Goal: Information Seeking & Learning: Check status

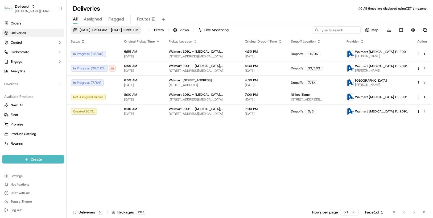
click at [138, 30] on span "[DATE] 12:00 AM - [DATE] 11:59 PM" at bounding box center [108, 30] width 59 height 5
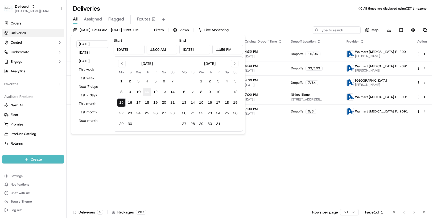
click at [148, 92] on button "11" at bounding box center [146, 92] width 9 height 9
type input "[DATE]"
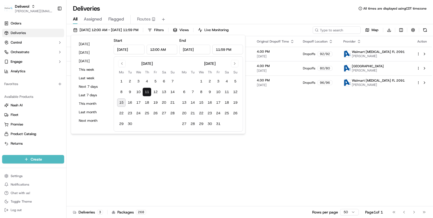
click at [298, 123] on div "Status Original Pickup Time Pickup Location Original Dropoff Time Dropoff Locat…" at bounding box center [248, 121] width 365 height 170
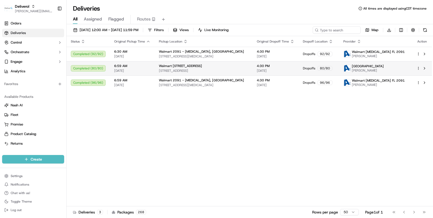
click at [417, 68] on html "Deliverol [PERSON_NAME][EMAIL_ADDRESS][PERSON_NAME][DOMAIN_NAME] Toggle Sidebar…" at bounding box center [216, 109] width 433 height 218
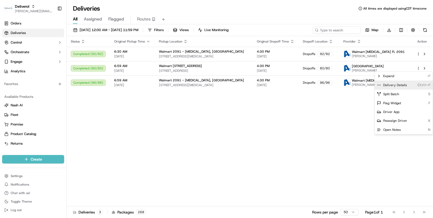
click at [404, 86] on span "Delivery Details" at bounding box center [395, 85] width 24 height 4
click at [98, 116] on html "Deliverol [PERSON_NAME][EMAIL_ADDRESS][PERSON_NAME][DOMAIN_NAME] Toggle Sidebar…" at bounding box center [216, 109] width 433 height 218
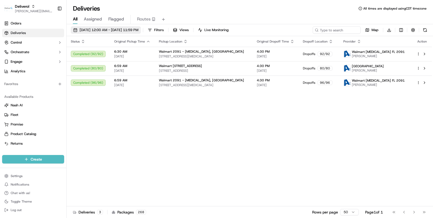
click at [138, 31] on span "[DATE] 12:00 AM - [DATE] 11:59 PM" at bounding box center [108, 30] width 59 height 5
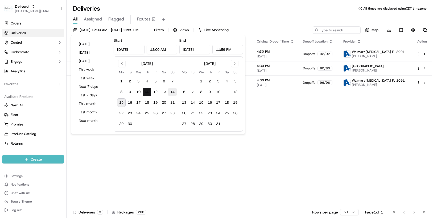
click at [173, 92] on button "14" at bounding box center [172, 92] width 9 height 9
type input "Sep 14, 2025"
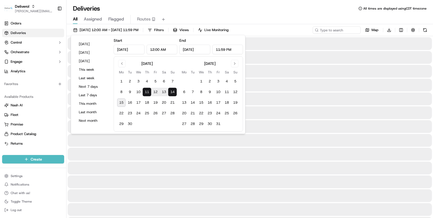
click at [173, 92] on button "14" at bounding box center [172, 92] width 9 height 9
type input "Sep 14, 2025"
click at [173, 89] on button "14" at bounding box center [172, 92] width 9 height 9
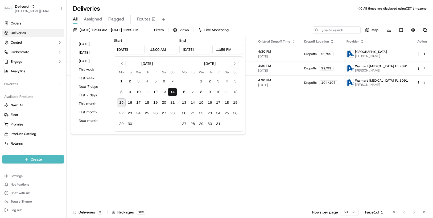
click at [308, 95] on div "Status Original Pickup Time Pickup Location Original Dropoff Time Dropoff Locat…" at bounding box center [248, 121] width 365 height 170
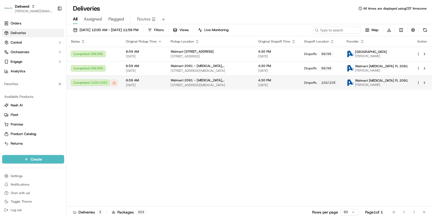
click at [417, 82] on html "Deliverol chris.sexton@deliverol.com Toggle Sidebar Orders Deliveries Control O…" at bounding box center [216, 109] width 433 height 218
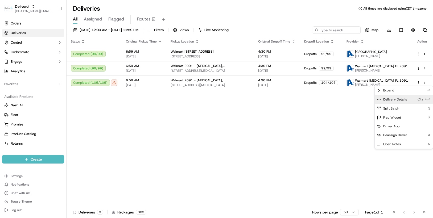
click at [406, 98] on div "Delivery Details Ctrl+⏎" at bounding box center [403, 99] width 58 height 9
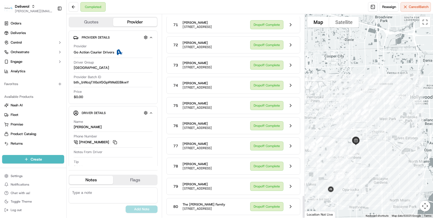
scroll to position [1642, 0]
click at [290, 203] on button at bounding box center [290, 207] width 10 height 10
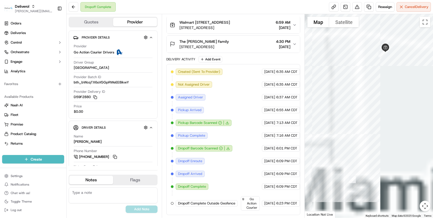
scroll to position [139, 0]
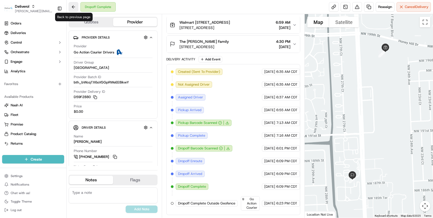
click at [71, 7] on button at bounding box center [74, 7] width 10 height 10
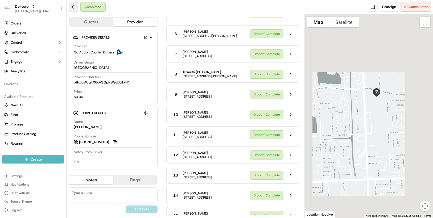
scroll to position [1642, 0]
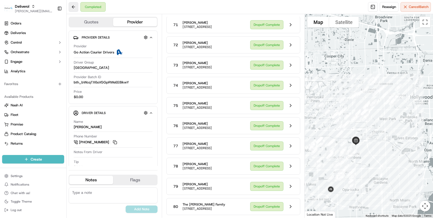
click at [71, 7] on button at bounding box center [74, 7] width 10 height 10
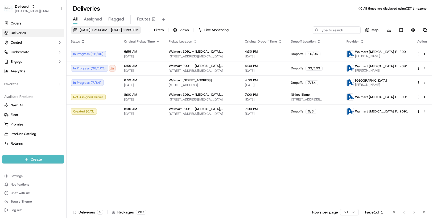
click at [141, 31] on button "[DATE] 12:00 AM - [DATE] 11:59 PM" at bounding box center [106, 29] width 70 height 7
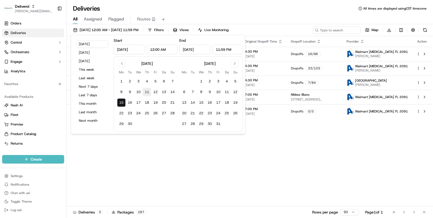
click at [149, 93] on button "11" at bounding box center [146, 92] width 9 height 9
type input "Sep 11, 2025"
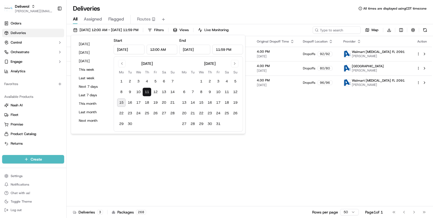
click at [293, 125] on div "Status Original Pickup Time Pickup Location Original Dropoff Time Dropoff Locat…" at bounding box center [248, 121] width 365 height 170
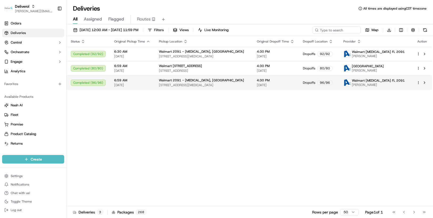
click at [418, 81] on html "Deliverol chris.sexton@deliverol.com Toggle Sidebar Orders Deliveries Control O…" at bounding box center [216, 109] width 433 height 218
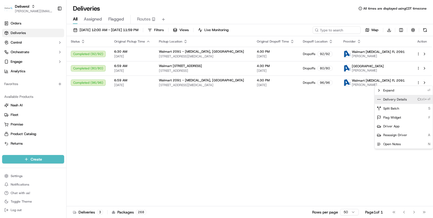
click at [400, 98] on span "Delivery Details" at bounding box center [395, 99] width 24 height 4
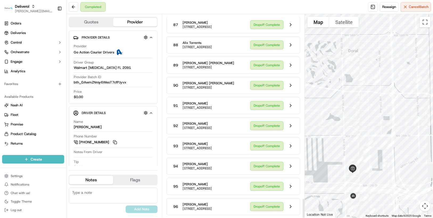
scroll to position [1946, 0]
click at [289, 206] on button at bounding box center [290, 207] width 10 height 10
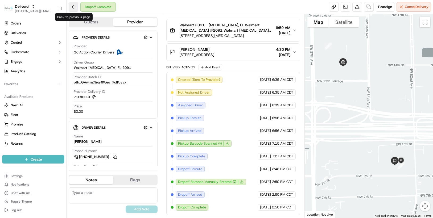
click at [72, 7] on button at bounding box center [74, 7] width 10 height 10
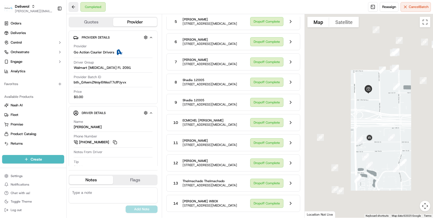
scroll to position [1946, 0]
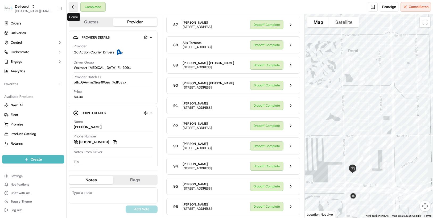
click at [75, 8] on button at bounding box center [74, 7] width 10 height 10
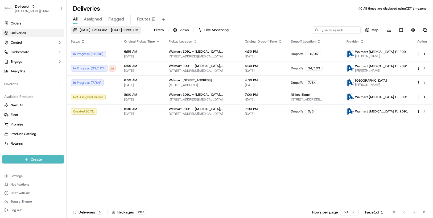
click at [138, 30] on span "[DATE] 12:00 AM - [DATE] 11:59 PM" at bounding box center [108, 30] width 59 height 5
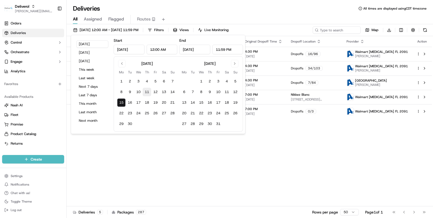
click at [146, 92] on button "11" at bounding box center [146, 92] width 9 height 9
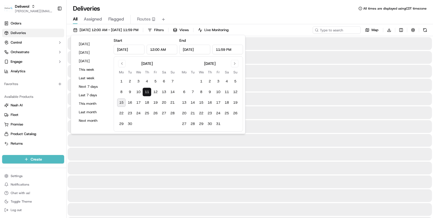
type input "[DATE]"
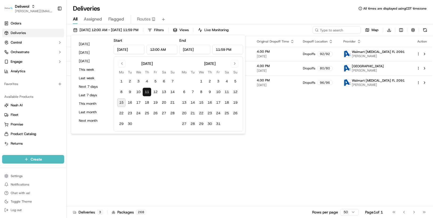
click at [296, 105] on div "Status Original Pickup Time Pickup Location Original Dropoff Time Dropoff Locat…" at bounding box center [248, 121] width 365 height 170
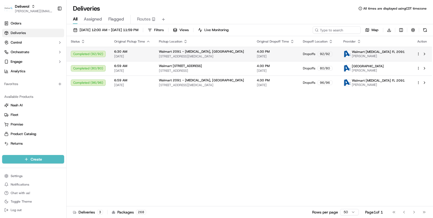
click at [419, 54] on html "Deliverol [PERSON_NAME][EMAIL_ADDRESS][PERSON_NAME][DOMAIN_NAME] Toggle Sidebar…" at bounding box center [216, 109] width 433 height 218
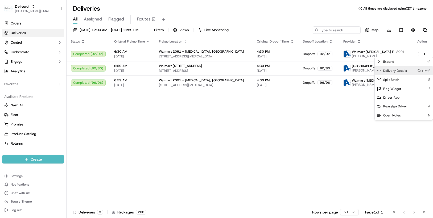
click at [405, 70] on div "Delivery Details Ctrl+⏎" at bounding box center [403, 70] width 58 height 9
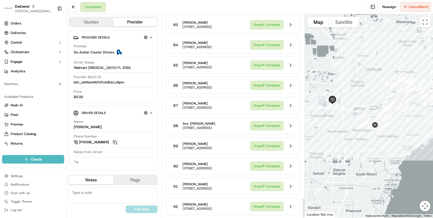
scroll to position [1874, 0]
click at [291, 205] on button at bounding box center [290, 207] width 10 height 10
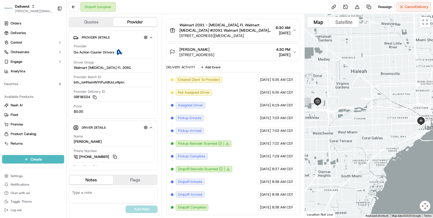
scroll to position [131, 0]
click at [75, 7] on button at bounding box center [74, 7] width 10 height 10
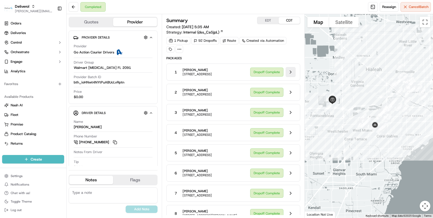
click at [292, 73] on button at bounding box center [290, 72] width 10 height 10
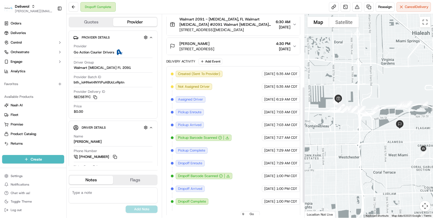
scroll to position [125, 0]
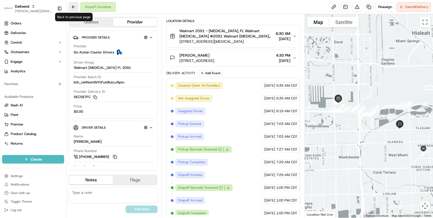
click at [76, 5] on button at bounding box center [74, 7] width 10 height 10
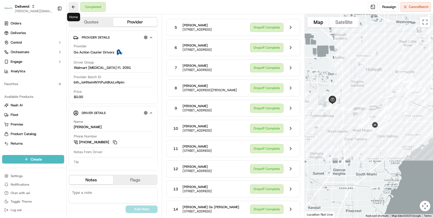
click at [73, 9] on button at bounding box center [74, 7] width 10 height 10
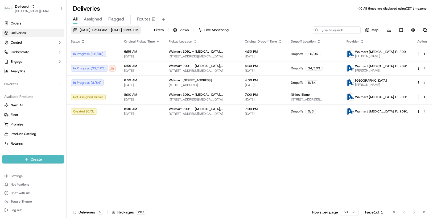
click at [141, 29] on button "[DATE] 12:00 AM - [DATE] 11:59 PM" at bounding box center [106, 29] width 70 height 7
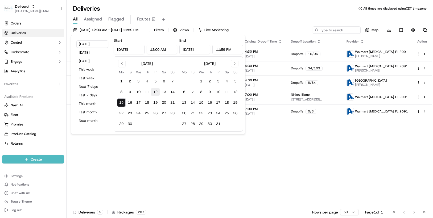
click at [156, 90] on button "12" at bounding box center [155, 92] width 9 height 9
type input "Sep 12, 2025"
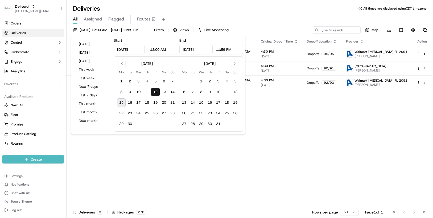
click at [262, 106] on div "Status Original Pickup Time Pickup Location Original Dropoff Time Dropoff Locat…" at bounding box center [248, 121] width 365 height 170
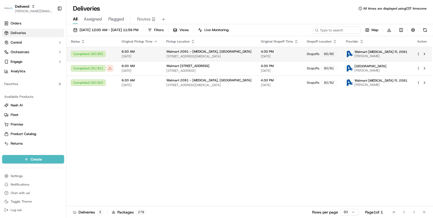
click at [419, 54] on html "Deliverol chris.sexton@deliverol.com Toggle Sidebar Orders Deliveries Control O…" at bounding box center [216, 109] width 433 height 218
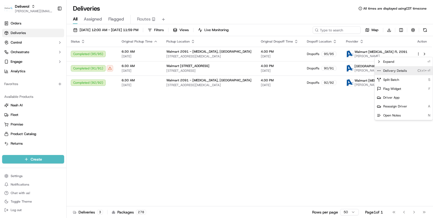
click at [414, 69] on div "Delivery Details Ctrl+⏎" at bounding box center [403, 70] width 58 height 9
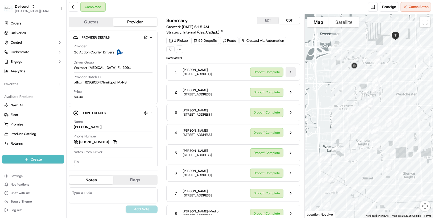
click at [292, 74] on button at bounding box center [290, 72] width 10 height 10
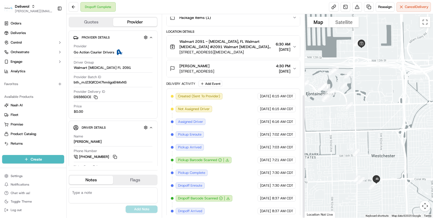
scroll to position [131, 0]
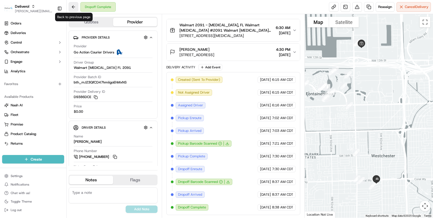
click at [71, 7] on button at bounding box center [74, 7] width 10 height 10
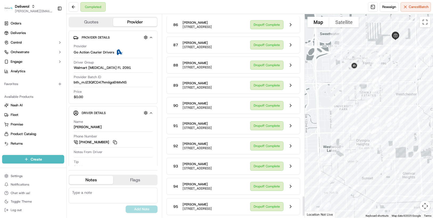
scroll to position [1884, 0]
drag, startPoint x: 303, startPoint y: 187, endPoint x: 302, endPoint y: 220, distance: 33.2
click at [302, 218] on div at bounding box center [303, 207] width 2 height 19
click at [291, 206] on button at bounding box center [290, 207] width 10 height 10
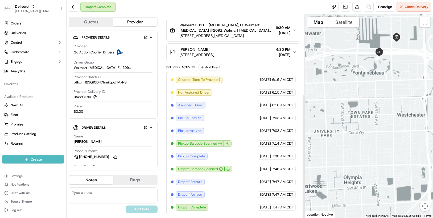
scroll to position [131, 0]
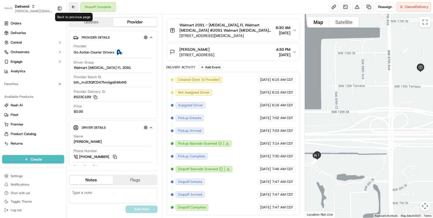
click at [76, 7] on button at bounding box center [74, 7] width 10 height 10
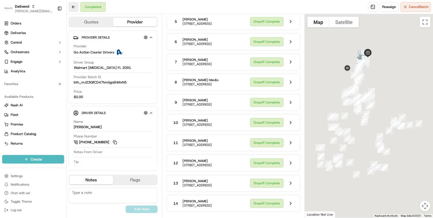
scroll to position [1884, 0]
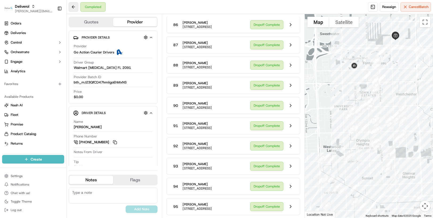
click at [75, 6] on button at bounding box center [74, 7] width 10 height 10
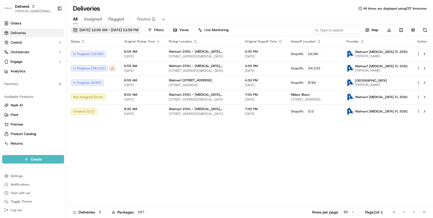
click at [141, 31] on button "[DATE] 12:00 AM - [DATE] 11:59 PM" at bounding box center [106, 29] width 70 height 7
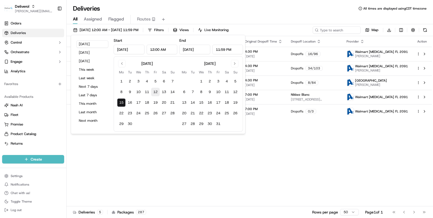
click at [158, 91] on button "12" at bounding box center [155, 92] width 9 height 9
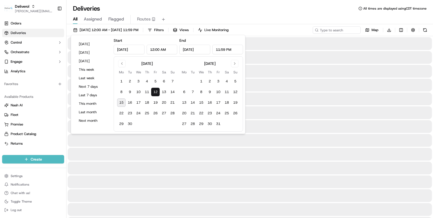
type input "Sep 12, 2025"
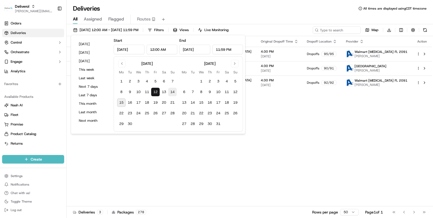
click at [271, 91] on div "Status Original Pickup Time Pickup Location Original Dropoff Time Dropoff Locat…" at bounding box center [248, 121] width 365 height 170
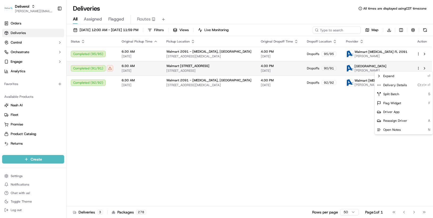
click at [419, 68] on html "Deliverol chris.sexton@deliverol.com Toggle Sidebar Orders Deliveries Control O…" at bounding box center [216, 109] width 433 height 218
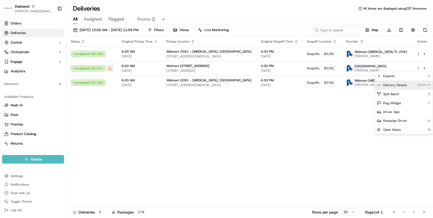
click at [415, 85] on div "Delivery Details Ctrl+⏎" at bounding box center [403, 85] width 58 height 9
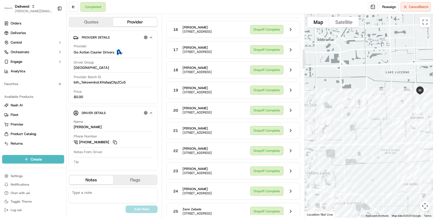
scroll to position [372, 0]
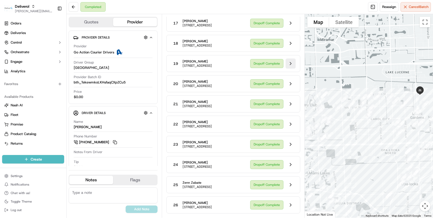
click at [290, 69] on button at bounding box center [290, 63] width 10 height 10
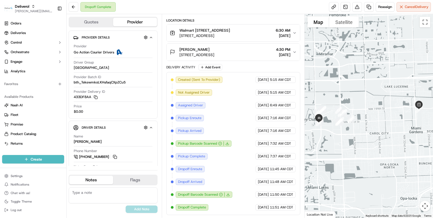
scroll to position [131, 0]
click at [75, 6] on button at bounding box center [74, 7] width 10 height 10
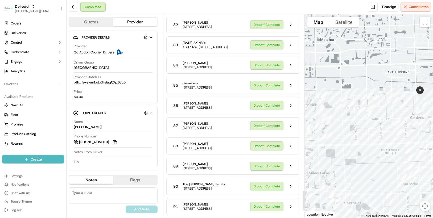
scroll to position [1865, 0]
click at [290, 205] on button at bounding box center [290, 207] width 10 height 10
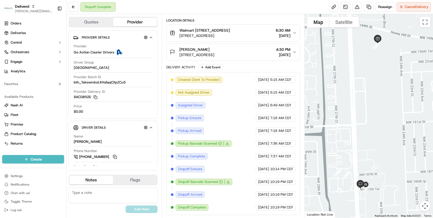
scroll to position [105, 0]
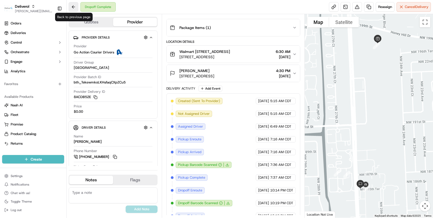
click at [73, 8] on button at bounding box center [74, 7] width 10 height 10
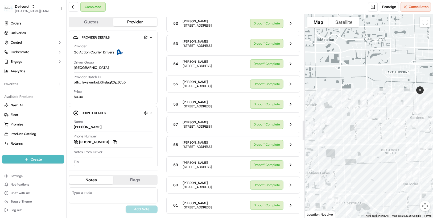
scroll to position [1088, 0]
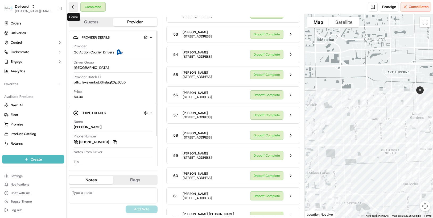
click at [74, 6] on button at bounding box center [74, 7] width 10 height 10
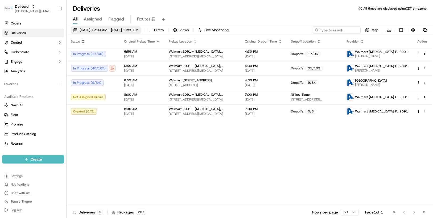
click at [141, 30] on button "[DATE] 12:00 AM - [DATE] 11:59 PM" at bounding box center [106, 29] width 70 height 7
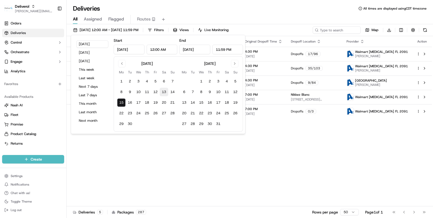
click at [163, 92] on button "13" at bounding box center [164, 92] width 9 height 9
type input "[DATE]"
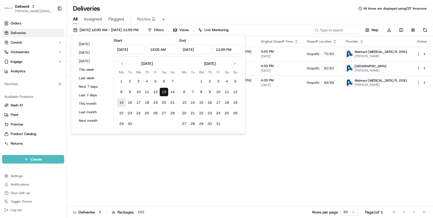
click at [268, 129] on div "Status Original Pickup Time Pickup Location Original Dropoff Time Dropoff Locat…" at bounding box center [248, 121] width 365 height 170
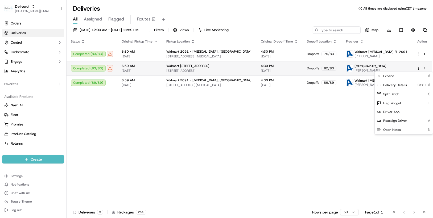
click at [418, 68] on html "Deliverol chris.sexton@deliverol.com Toggle Sidebar Orders Deliveries Control O…" at bounding box center [216, 109] width 433 height 218
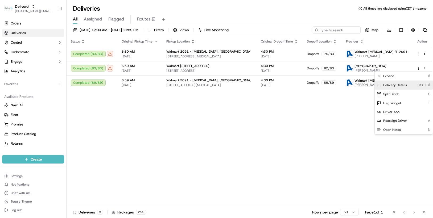
click at [404, 85] on span "Delivery Details" at bounding box center [395, 85] width 24 height 4
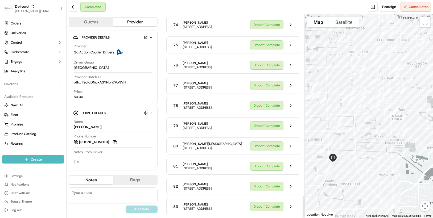
scroll to position [1698, 0]
click at [289, 204] on button at bounding box center [290, 207] width 10 height 10
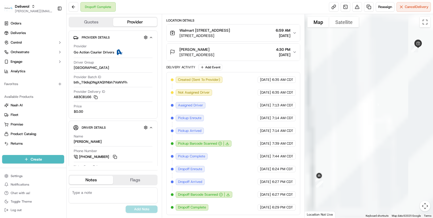
scroll to position [131, 0]
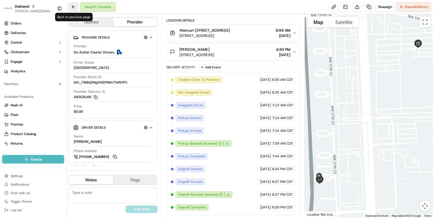
click at [73, 6] on button at bounding box center [74, 7] width 10 height 10
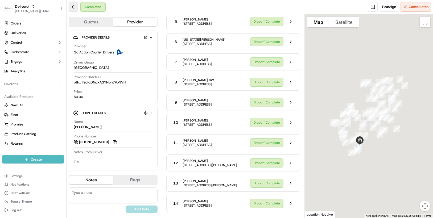
scroll to position [1698, 0]
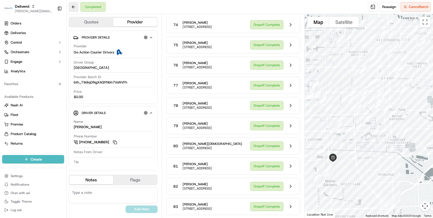
click at [72, 6] on button at bounding box center [74, 7] width 10 height 10
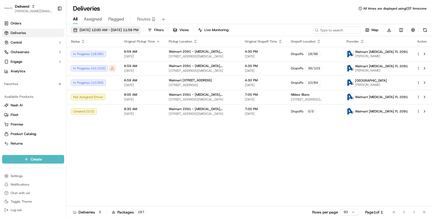
click at [141, 30] on button "[DATE] 12:00 AM - [DATE] 11:59 PM" at bounding box center [106, 29] width 70 height 7
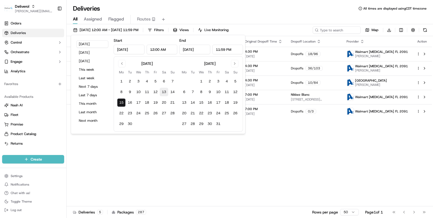
click at [162, 90] on button "13" at bounding box center [164, 92] width 9 height 9
type input "[DATE]"
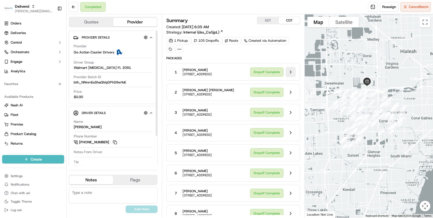
click at [290, 73] on button at bounding box center [290, 72] width 10 height 10
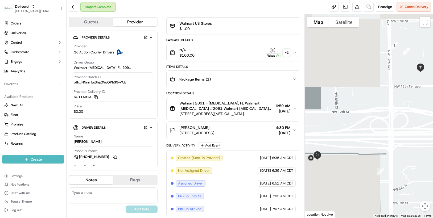
scroll to position [80, 0]
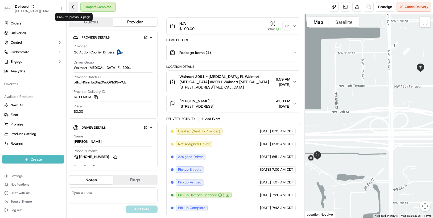
click at [72, 5] on button at bounding box center [74, 7] width 10 height 10
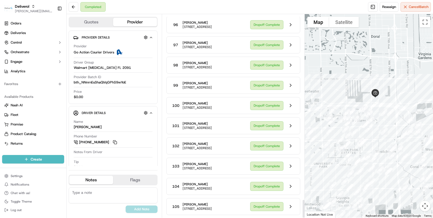
scroll to position [2062, 0]
click at [289, 204] on button at bounding box center [290, 207] width 10 height 10
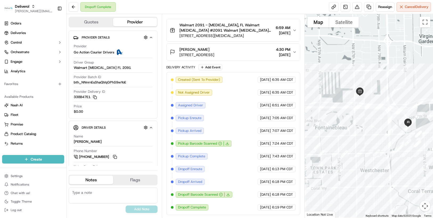
scroll to position [131, 0]
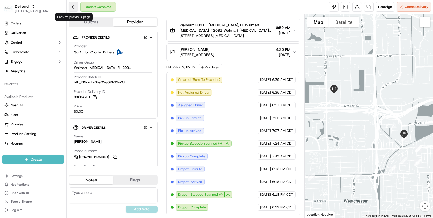
click at [75, 5] on button at bounding box center [74, 7] width 10 height 10
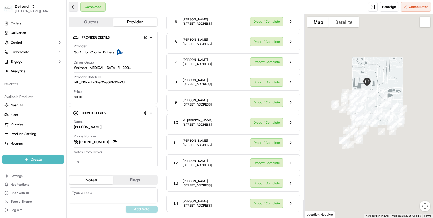
scroll to position [2062, 0]
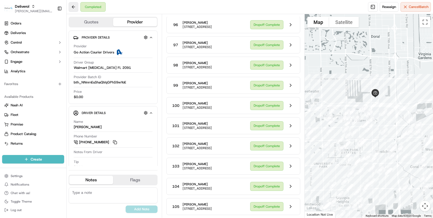
click at [75, 5] on button at bounding box center [74, 7] width 10 height 10
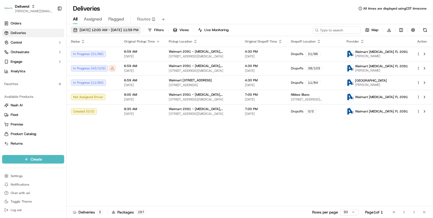
click at [138, 30] on span "[DATE] 12:00 AM - [DATE] 11:59 PM" at bounding box center [108, 30] width 59 height 5
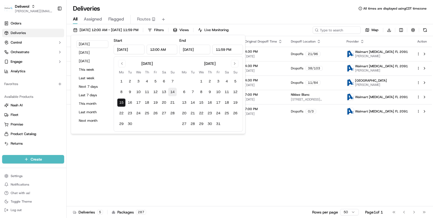
click at [171, 91] on button "14" at bounding box center [172, 92] width 9 height 9
type input "Sep 14, 2025"
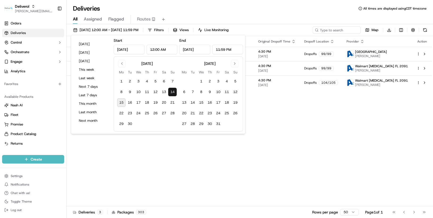
click at [266, 112] on div "Status Original Pickup Time Pickup Location Original Dropoff Time Dropoff Locat…" at bounding box center [248, 121] width 365 height 170
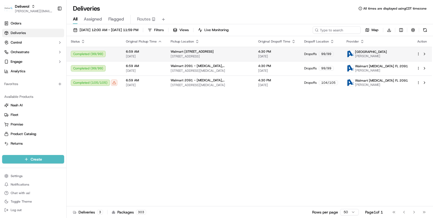
click at [417, 53] on html "Deliverol chris.sexton@deliverol.com Toggle Sidebar Orders Deliveries Control O…" at bounding box center [216, 109] width 433 height 218
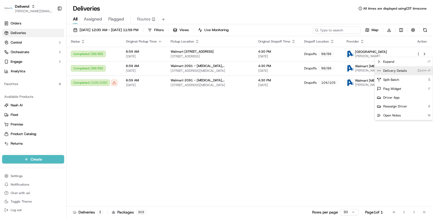
click at [394, 70] on span "Delivery Details" at bounding box center [395, 71] width 24 height 4
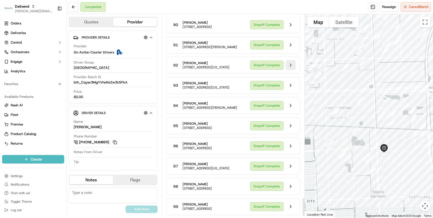
scroll to position [2040, 0]
click at [288, 206] on button at bounding box center [290, 207] width 10 height 10
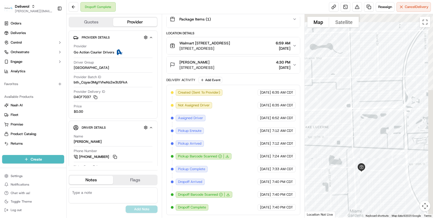
scroll to position [119, 0]
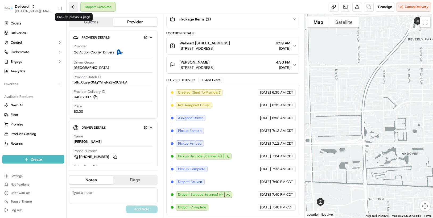
click at [74, 8] on button at bounding box center [74, 7] width 10 height 10
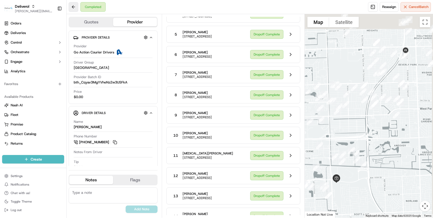
scroll to position [2040, 0]
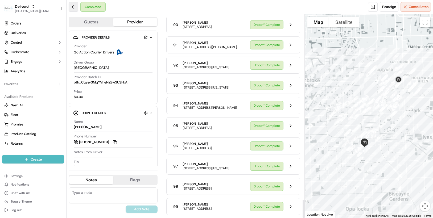
click at [74, 8] on button at bounding box center [74, 7] width 10 height 10
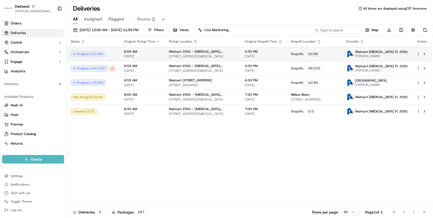
click at [418, 54] on html "Deliverol chris.sexton@deliverol.com Toggle Sidebar Orders Deliveries Control O…" at bounding box center [216, 109] width 433 height 218
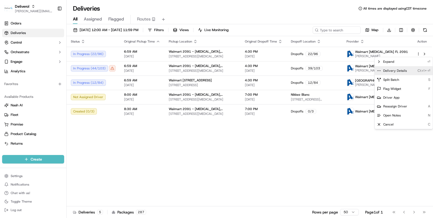
click at [406, 68] on div "Delivery Details Ctrl+⏎" at bounding box center [403, 70] width 58 height 9
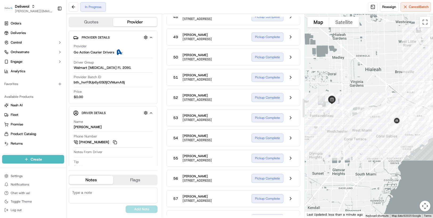
scroll to position [904, 0]
